Goal: Task Accomplishment & Management: Use online tool/utility

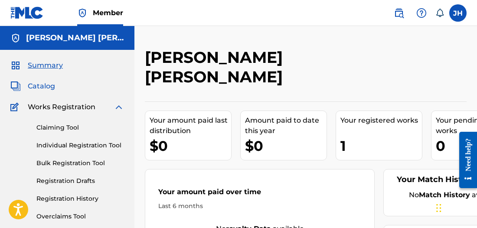
click at [53, 89] on span "Catalog" at bounding box center [41, 86] width 27 height 10
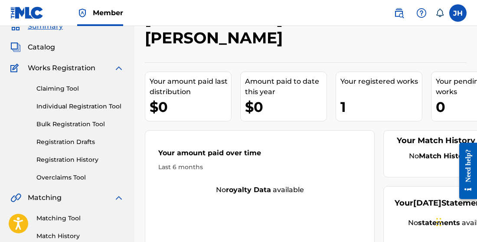
scroll to position [42, 0]
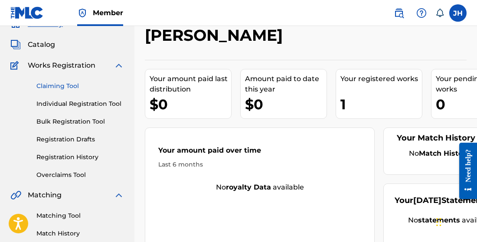
click at [56, 87] on link "Claiming Tool" at bounding box center [80, 86] width 88 height 9
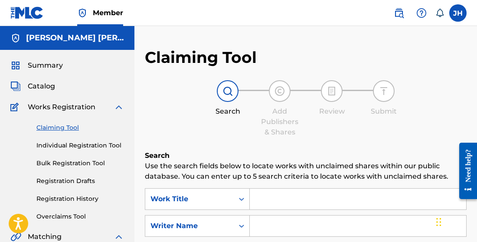
click at [292, 200] on input "Search Form" at bounding box center [358, 199] width 216 height 21
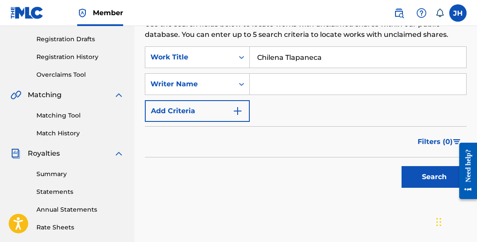
scroll to position [142, 0]
type input "Chilena Tlapaneca"
click at [419, 180] on button "Search" at bounding box center [434, 177] width 65 height 22
